Goal: Task Accomplishment & Management: Manage account settings

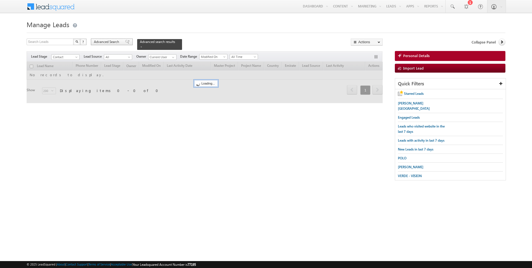
click at [110, 40] on span "Advanced Search" at bounding box center [107, 41] width 27 height 5
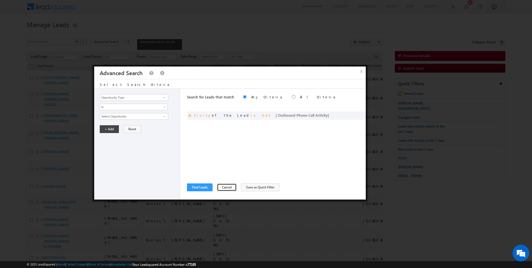
click at [221, 187] on button "Cancel" at bounding box center [227, 187] width 20 height 8
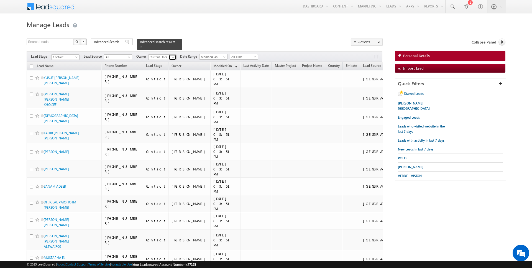
click at [171, 58] on span at bounding box center [173, 57] width 4 height 4
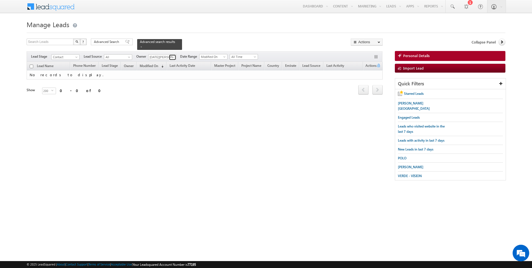
click at [172, 56] on span at bounding box center [173, 57] width 4 height 4
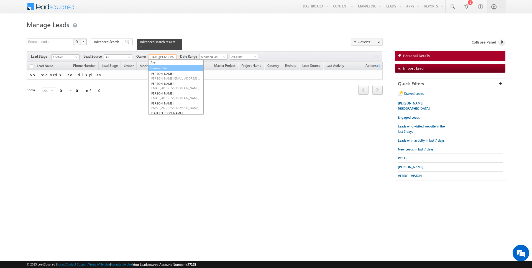
click at [165, 65] on link "Current User" at bounding box center [175, 68] width 55 height 6
type input "Current User"
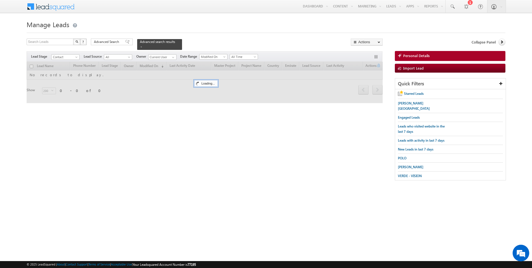
click at [204, 42] on div "Search Leads X ? 0 results found Advanced Search Advanced Search Advanced searc…" at bounding box center [205, 44] width 356 height 11
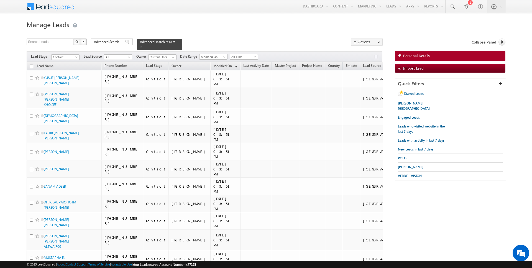
click at [32, 66] on input "checkbox" at bounding box center [32, 67] width 4 height 4
checkbox input "true"
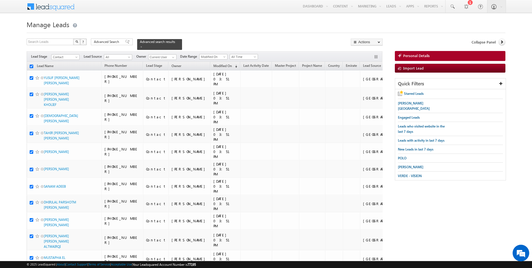
checkbox input "true"
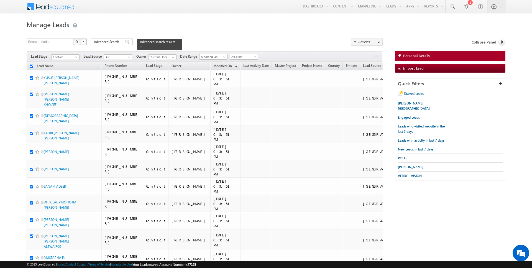
checkbox input "true"
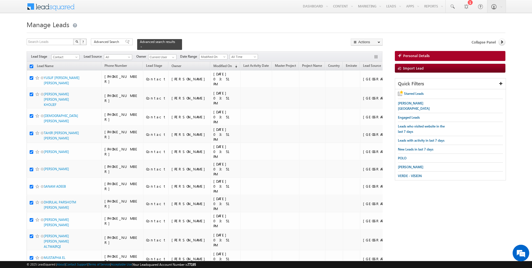
checkbox input "true"
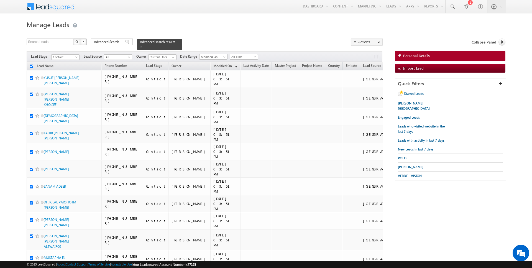
checkbox input "true"
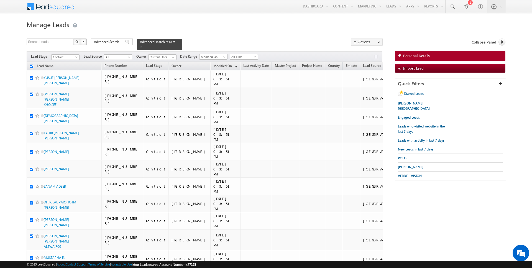
checkbox input "true"
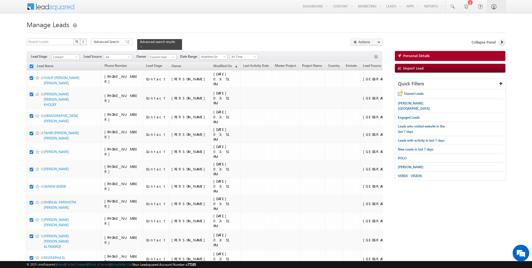
checkbox input "true"
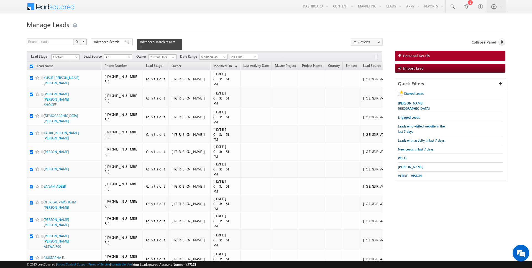
checkbox input "true"
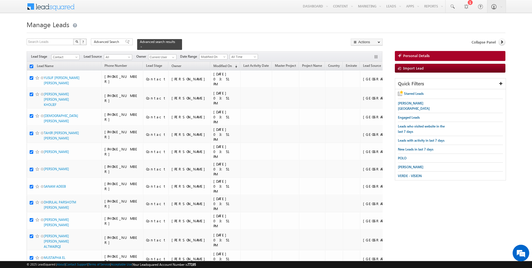
checkbox input "true"
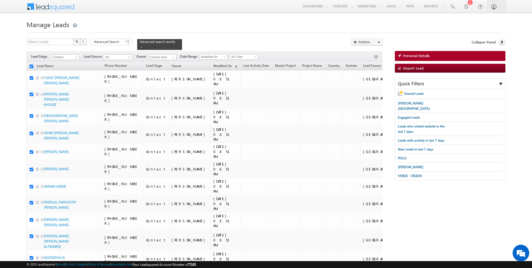
checkbox input "true"
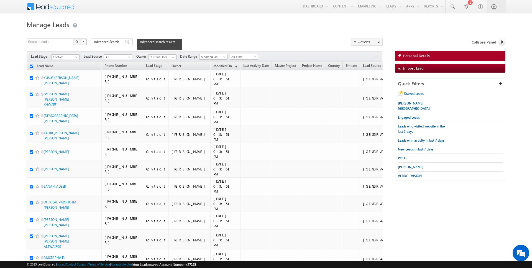
checkbox input "true"
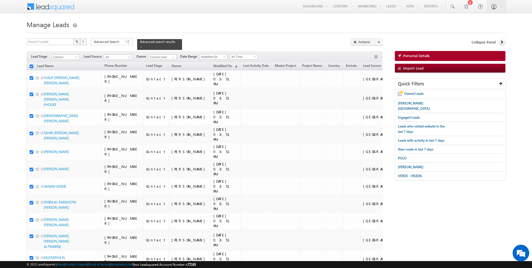
checkbox input "true"
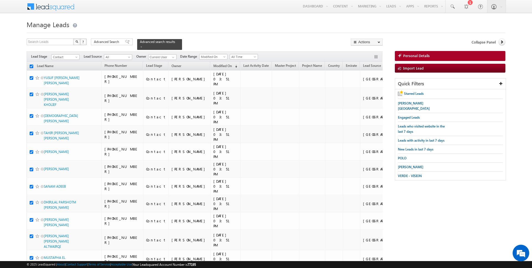
checkbox input "true"
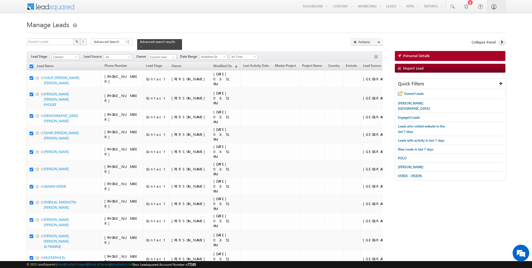
checkbox input "true"
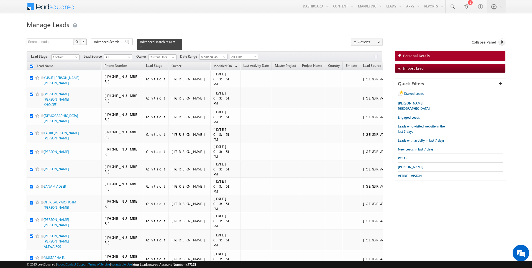
checkbox input "true"
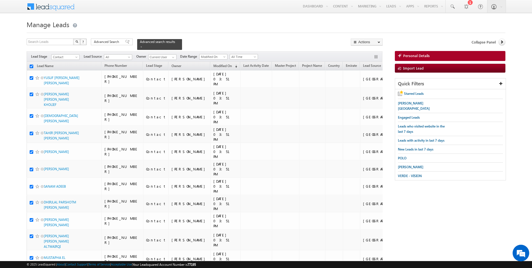
checkbox input "true"
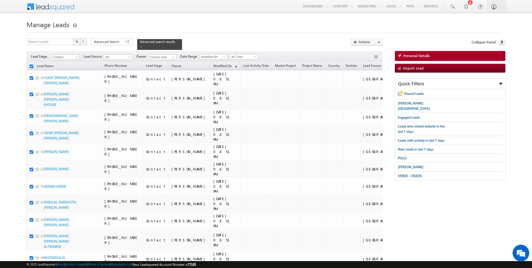
checkbox input "true"
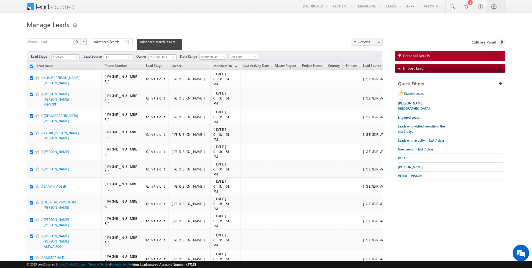
checkbox input "true"
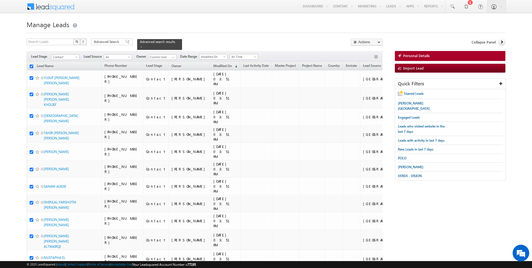
checkbox input "true"
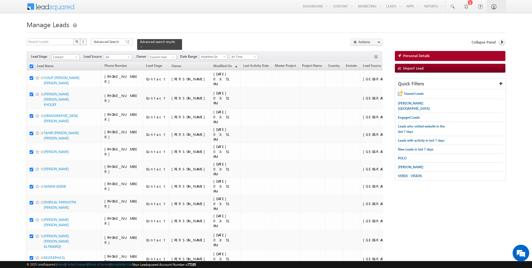
checkbox input "true"
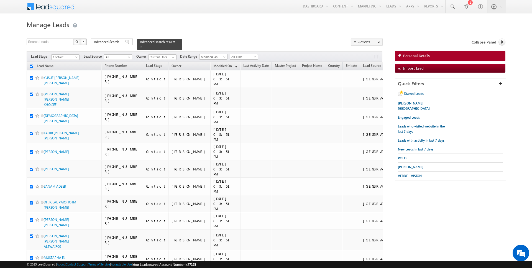
checkbox input "true"
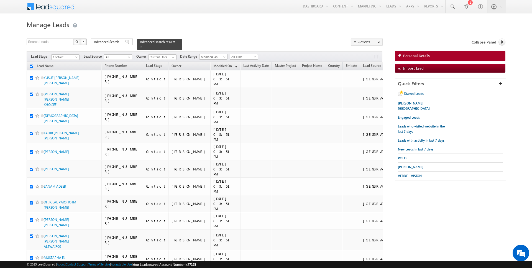
checkbox input "true"
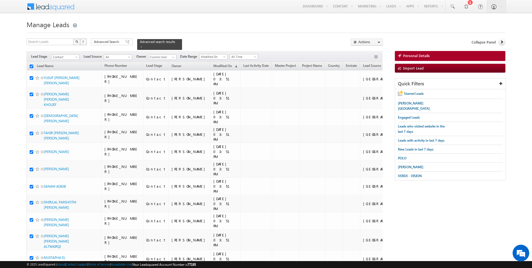
checkbox input "true"
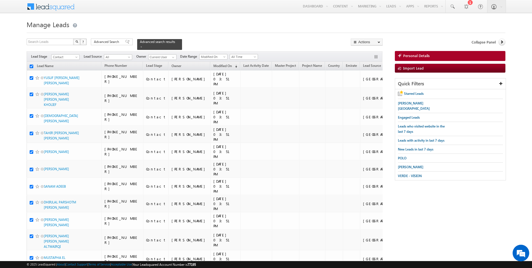
checkbox input "true"
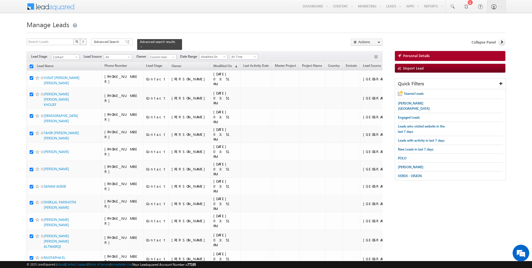
checkbox input "true"
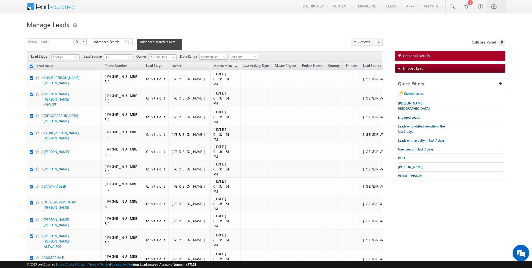
checkbox input "true"
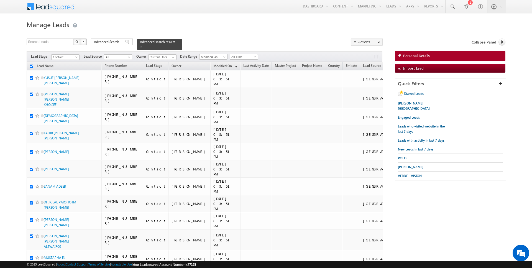
checkbox input "true"
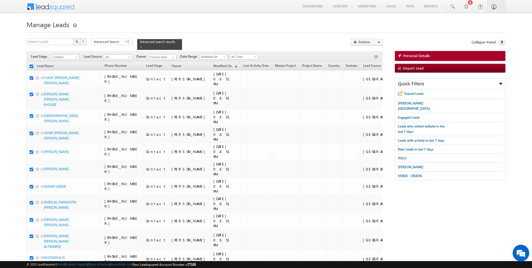
checkbox input "true"
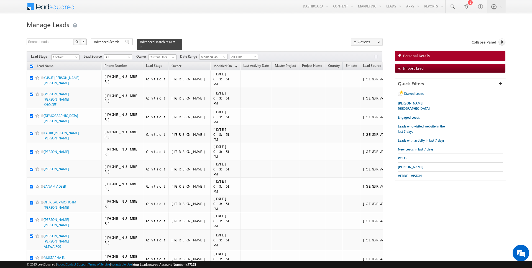
checkbox input "true"
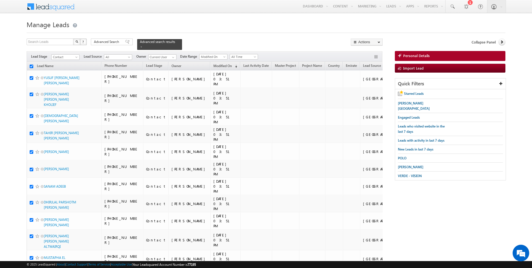
checkbox input "true"
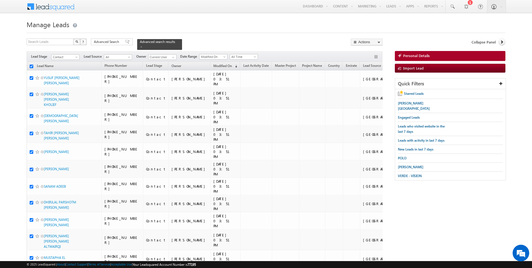
checkbox input "true"
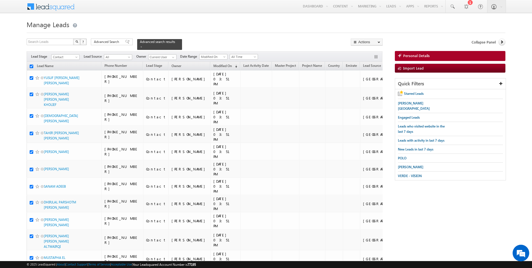
checkbox input "true"
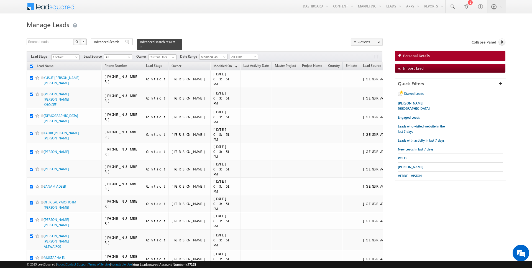
checkbox input "true"
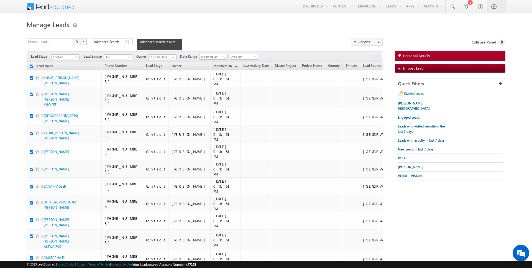
checkbox input "true"
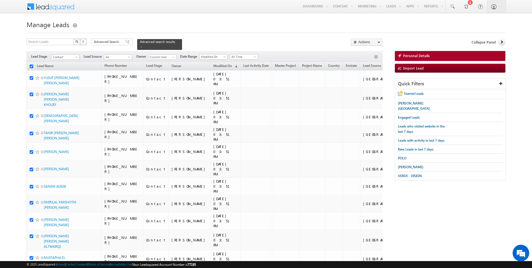
checkbox input "true"
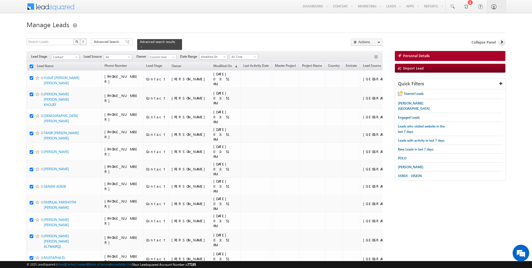
checkbox input "true"
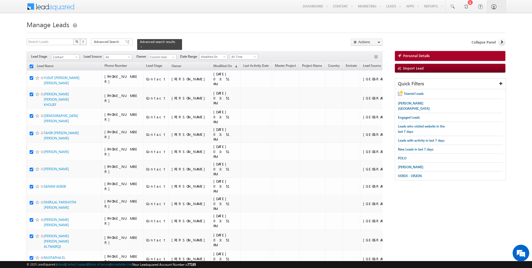
checkbox input "true"
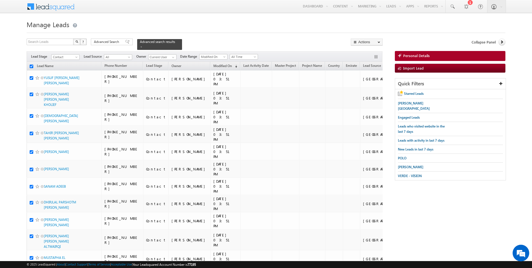
checkbox input "true"
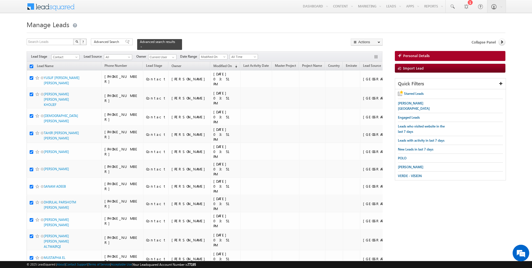
checkbox input "true"
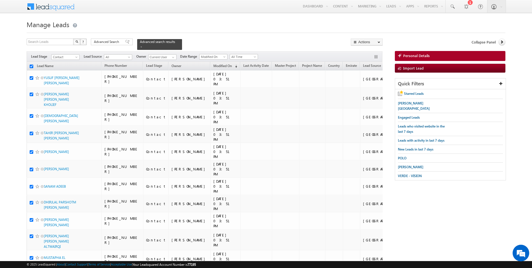
checkbox input "true"
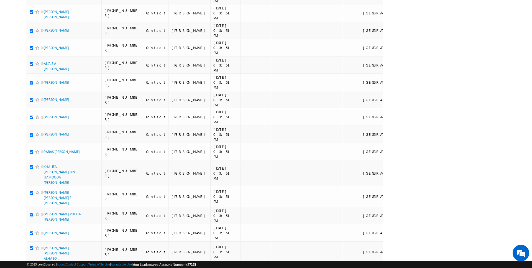
scroll to position [2583, 0]
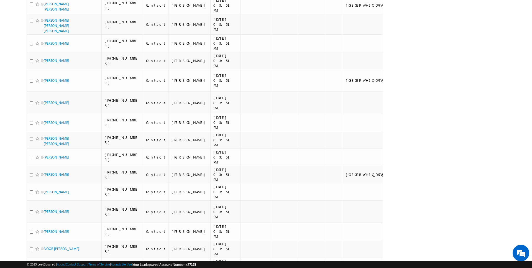
scroll to position [2620, 0]
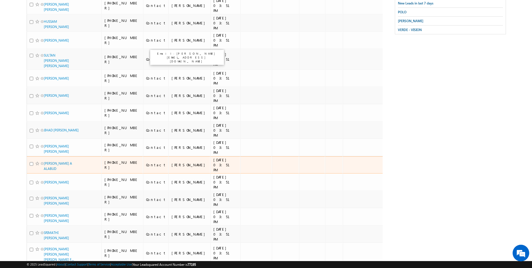
scroll to position [0, 0]
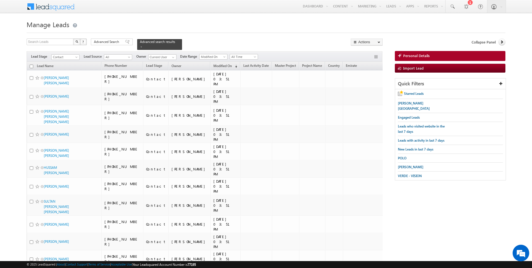
click at [32, 65] on input "checkbox" at bounding box center [32, 67] width 4 height 4
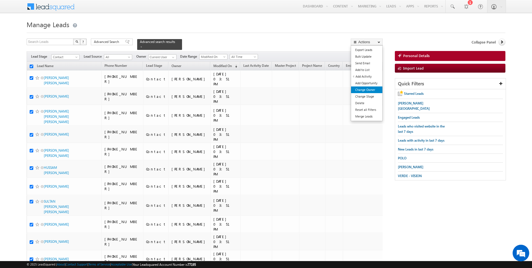
click at [370, 91] on link "Change Owner" at bounding box center [366, 89] width 31 height 7
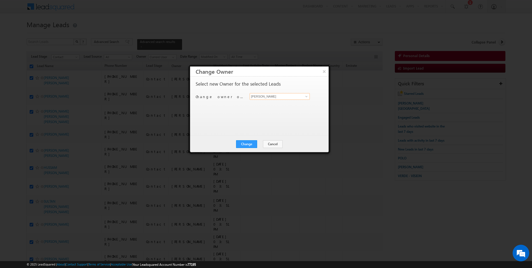
click at [267, 98] on input "[PERSON_NAME]" at bounding box center [280, 96] width 60 height 7
click at [247, 140] on button "Change" at bounding box center [246, 144] width 21 height 8
click at [259, 143] on button "Close" at bounding box center [260, 144] width 18 height 8
